Goal: Transaction & Acquisition: Purchase product/service

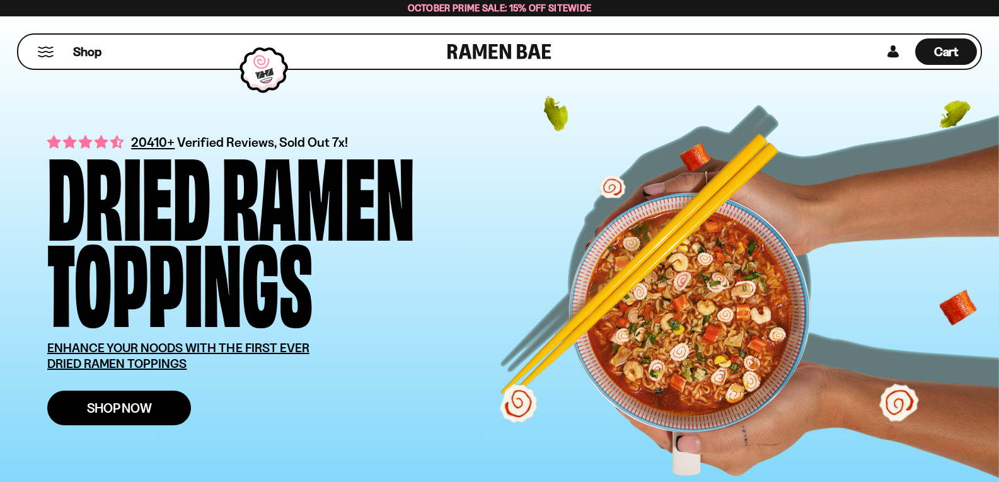
click at [122, 408] on span "Shop Now" at bounding box center [119, 408] width 65 height 13
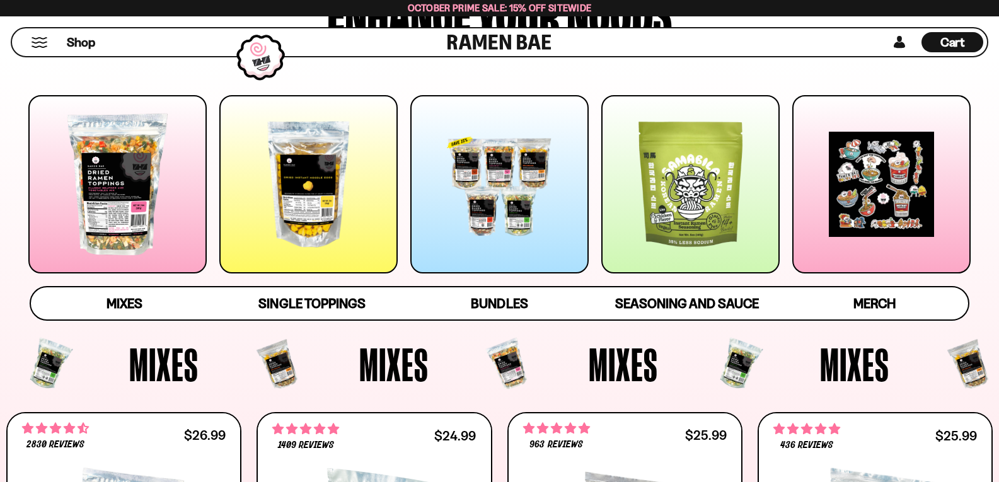
scroll to position [227, 0]
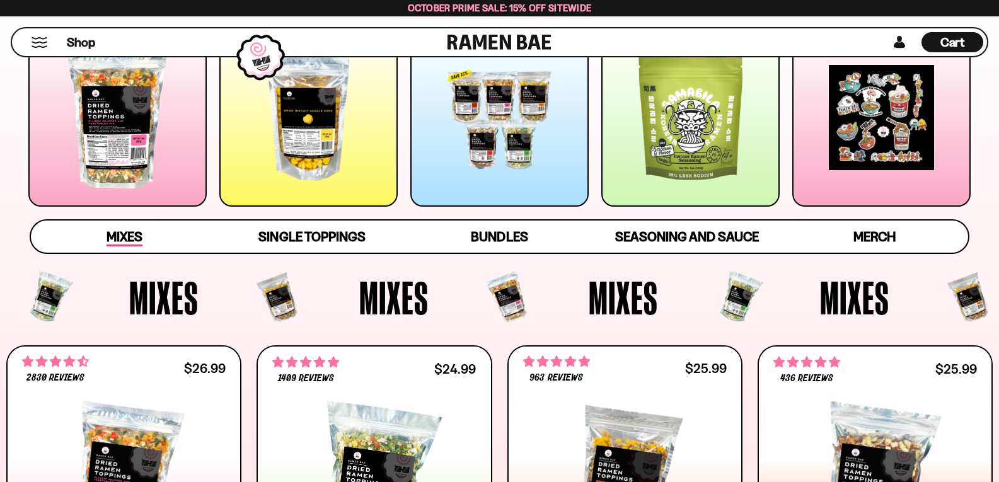
click at [124, 238] on span "Mixes" at bounding box center [125, 238] width 36 height 18
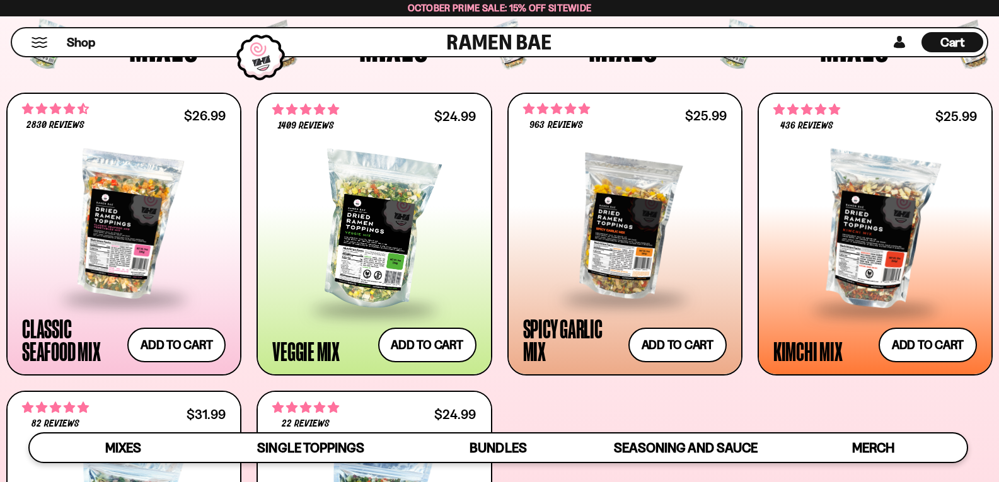
scroll to position [487, 0]
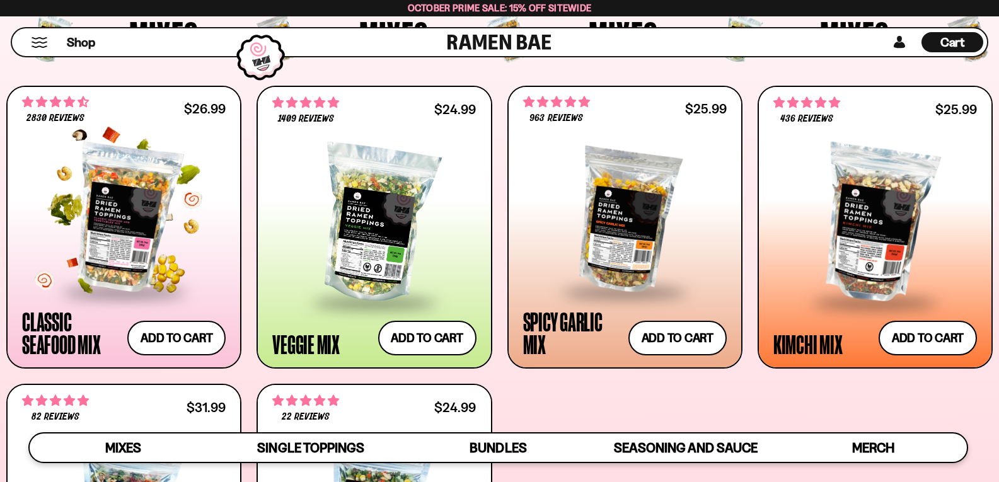
click at [106, 235] on div at bounding box center [124, 218] width 204 height 145
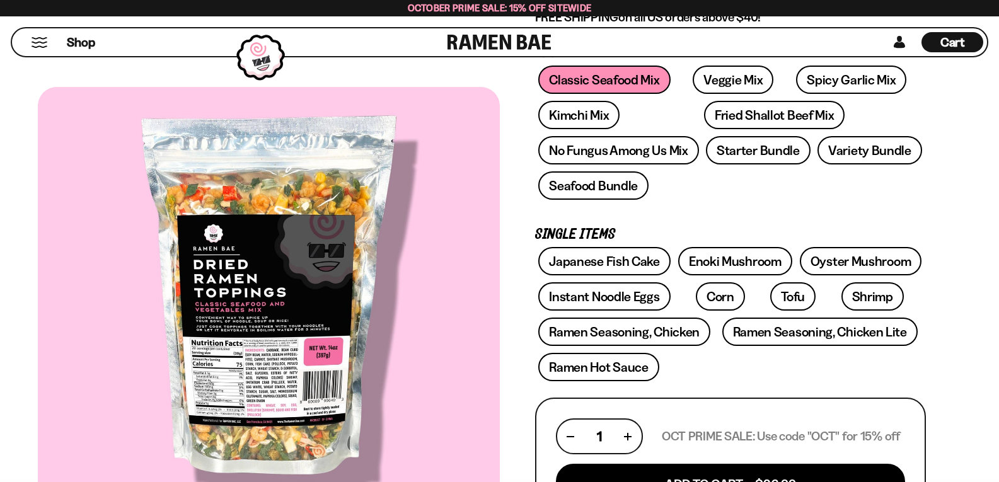
scroll to position [243, 0]
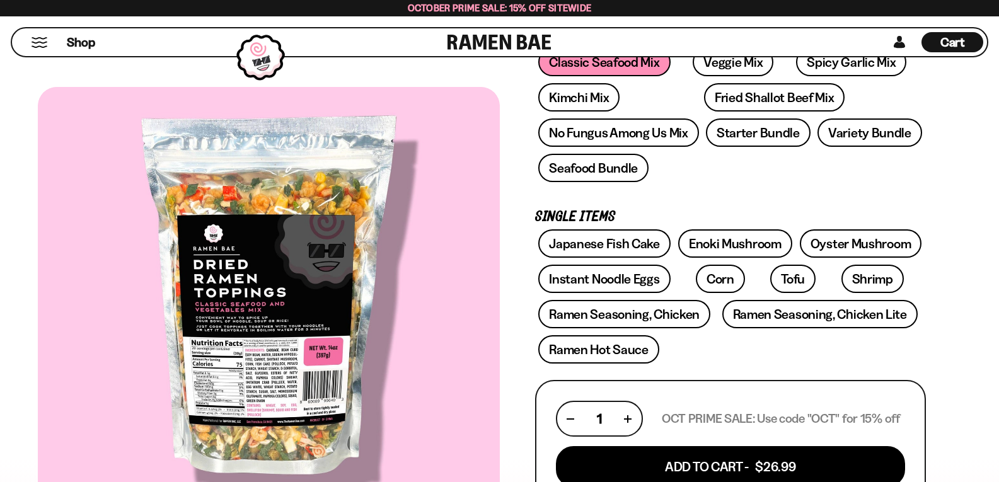
click at [289, 412] on div at bounding box center [269, 302] width 462 height 431
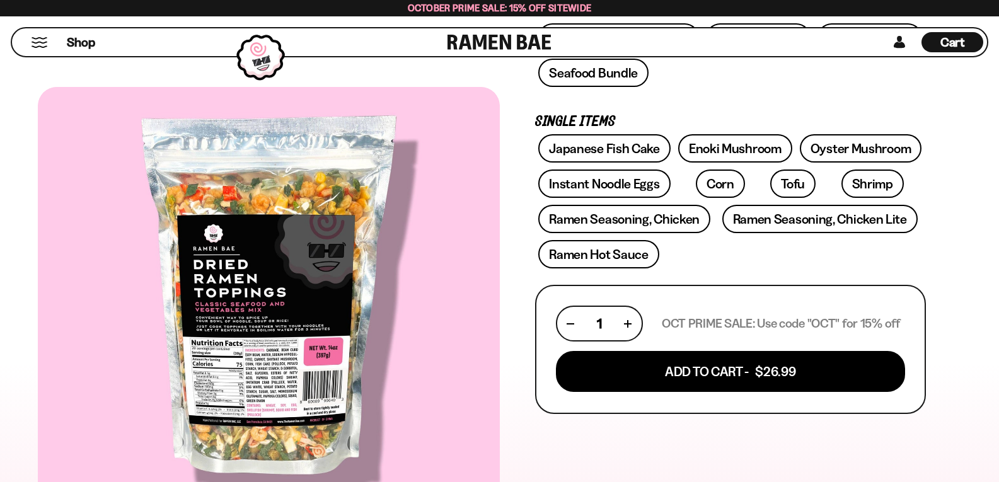
scroll to position [337, 0]
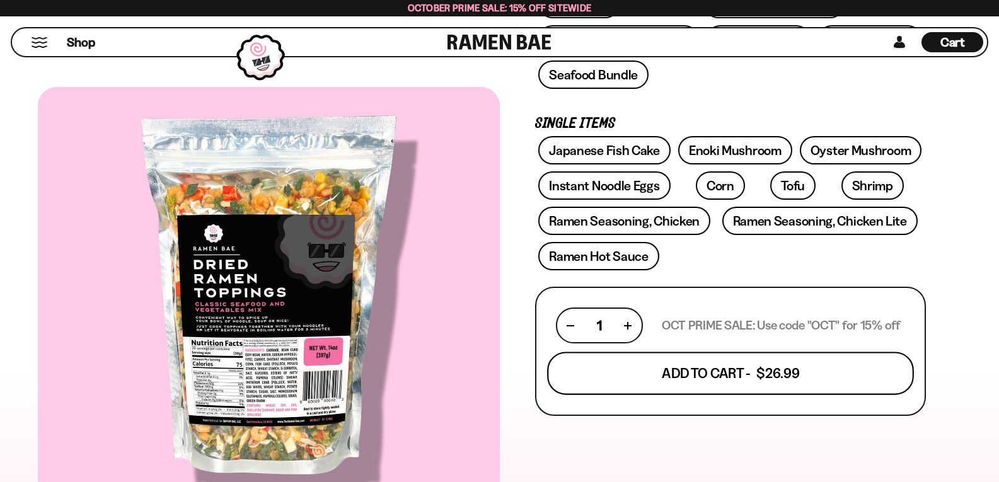
click at [738, 373] on button "Add To Cart - $26.99" at bounding box center [730, 373] width 367 height 43
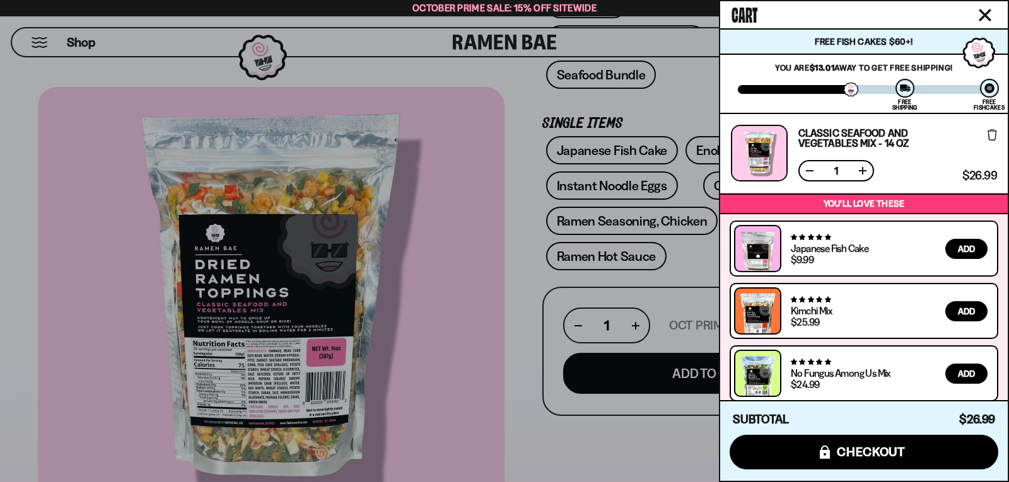
click at [984, 10] on icon "Close cart" at bounding box center [984, 15] width 13 height 13
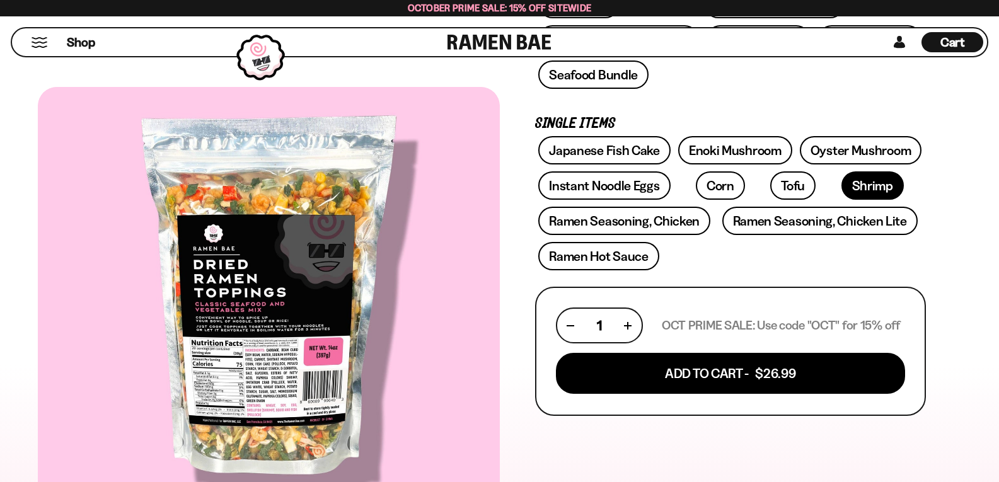
click at [842, 185] on link "Shrimp" at bounding box center [873, 185] width 62 height 28
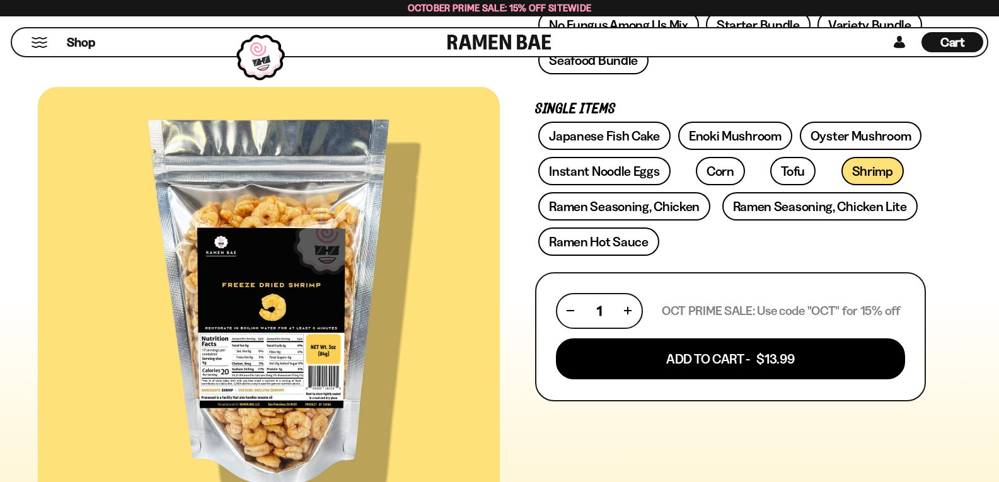
scroll to position [386, 0]
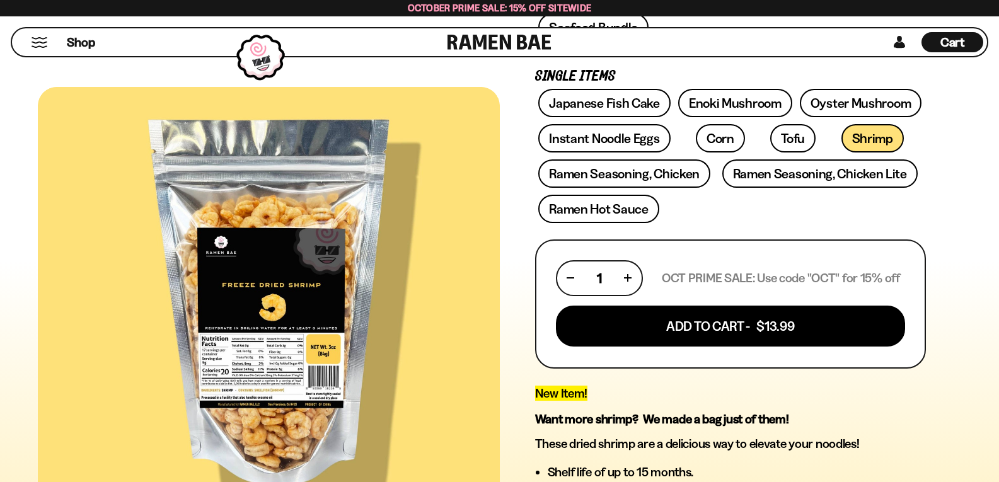
click at [269, 356] on div at bounding box center [269, 302] width 462 height 431
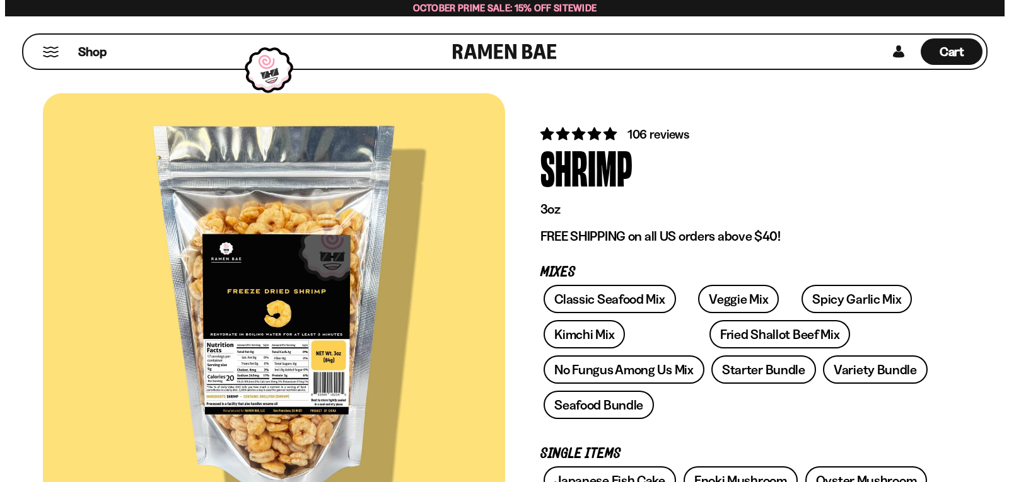
scroll to position [0, 0]
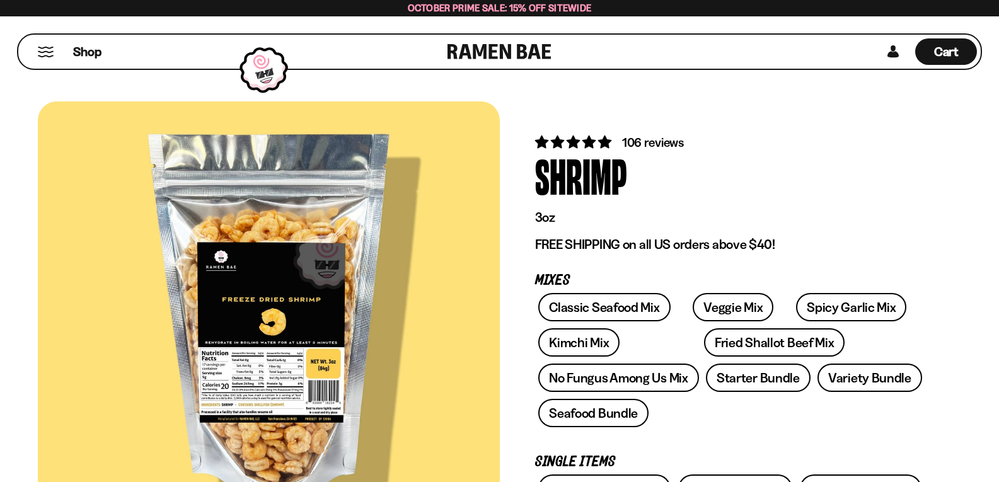
click at [41, 50] on button "Mobile Menu Trigger" at bounding box center [45, 52] width 17 height 11
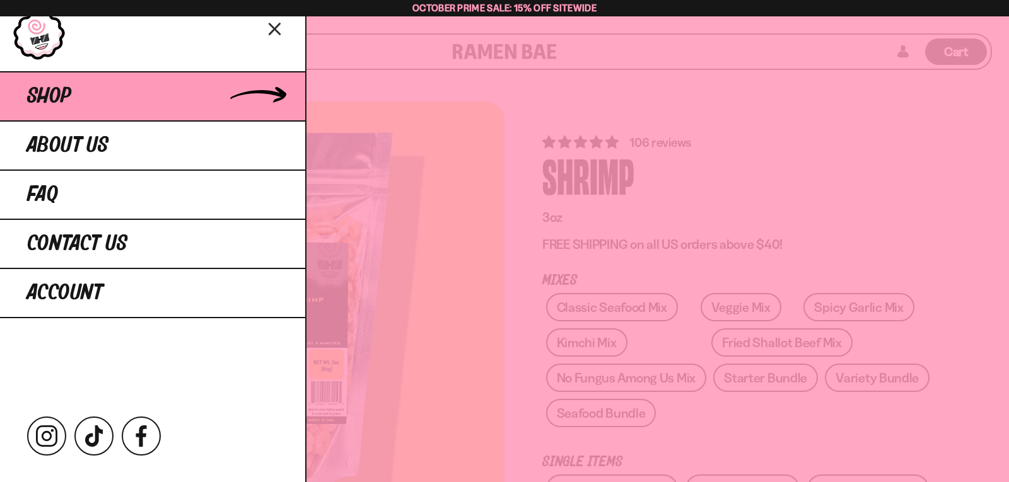
click at [110, 101] on link "Shop" at bounding box center [152, 95] width 305 height 49
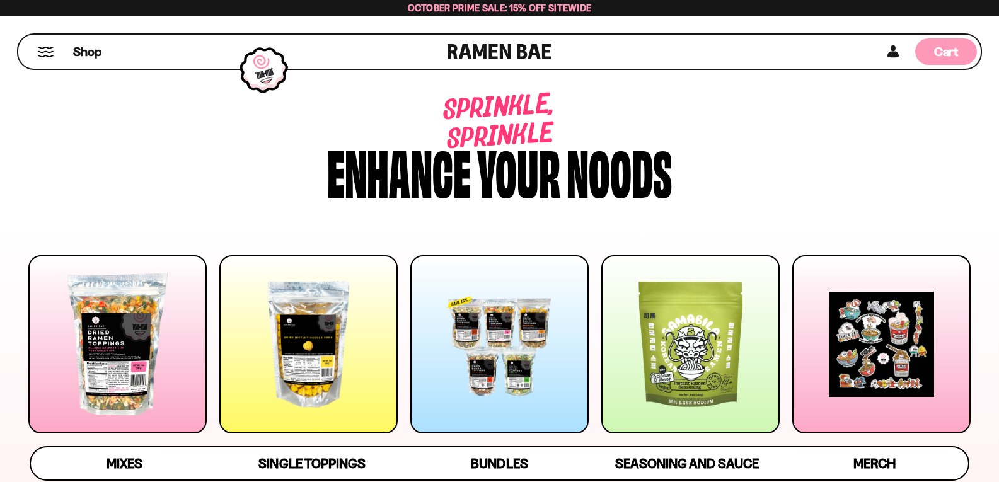
click at [946, 48] on span "Cart" at bounding box center [946, 51] width 25 height 15
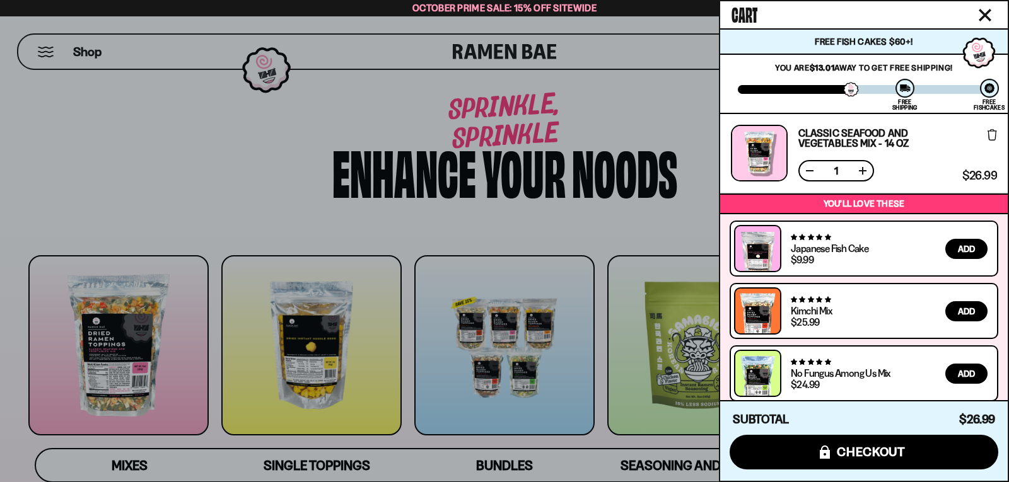
click at [989, 134] on icon at bounding box center [991, 134] width 9 height 11
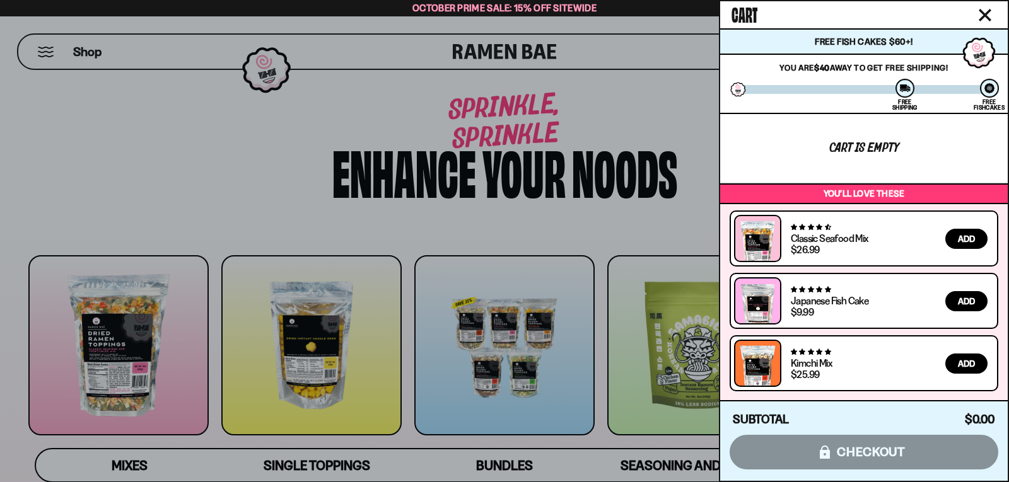
click at [995, 12] on div "Cart" at bounding box center [863, 14] width 287 height 27
click at [983, 13] on icon "Close cart" at bounding box center [984, 14] width 11 height 11
